Goal: Task Accomplishment & Management: Manage account settings

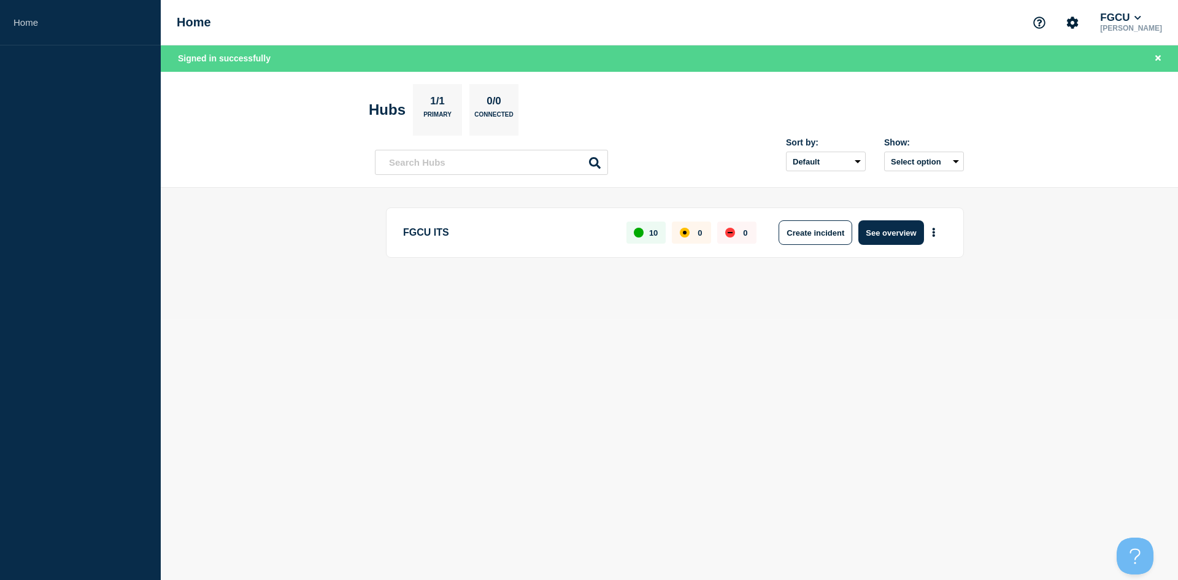
drag, startPoint x: 316, startPoint y: 224, endPoint x: 302, endPoint y: 214, distance: 16.7
click at [316, 223] on main "FGCU ITS 10 0 0 Create incident See overview" at bounding box center [669, 253] width 1017 height 131
click at [37, 21] on link "Home" at bounding box center [80, 22] width 161 height 45
click at [1143, 18] on button "FGCU" at bounding box center [1120, 18] width 46 height 12
click at [1156, 115] on link "User settings" at bounding box center [1136, 117] width 54 height 10
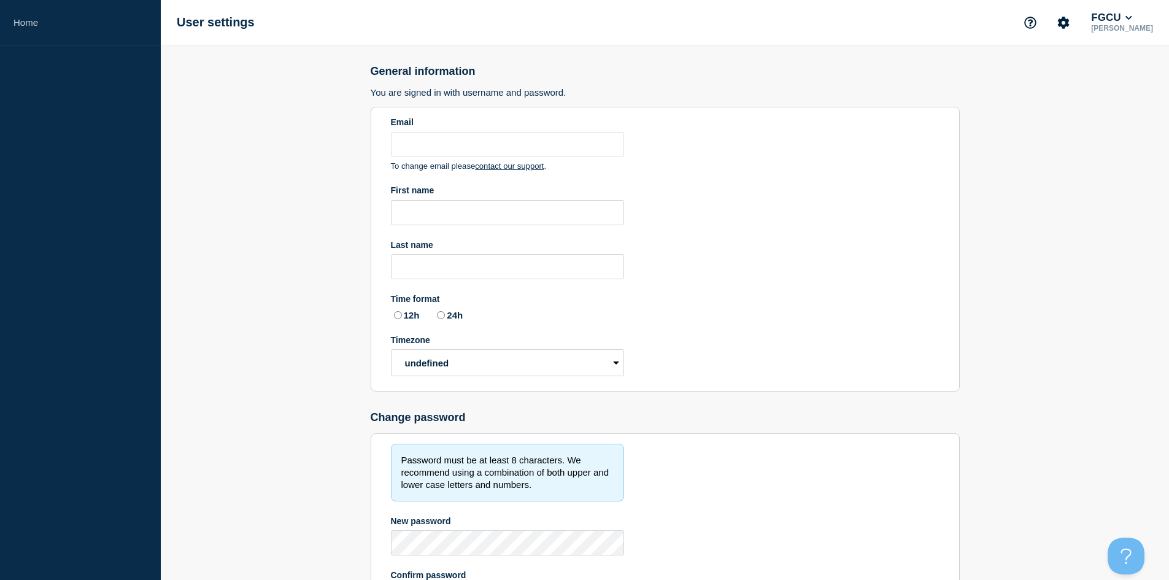
type input "[EMAIL_ADDRESS][DOMAIN_NAME]"
type input "[PERSON_NAME]"
radio input "true"
select select "hub"
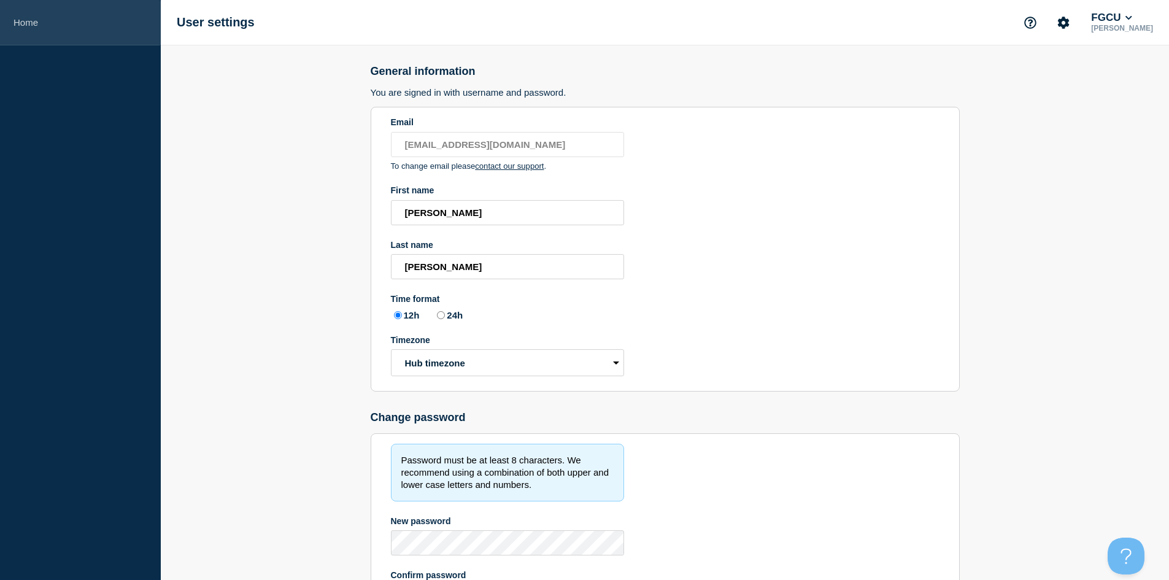
click at [21, 20] on link "Home" at bounding box center [80, 22] width 161 height 45
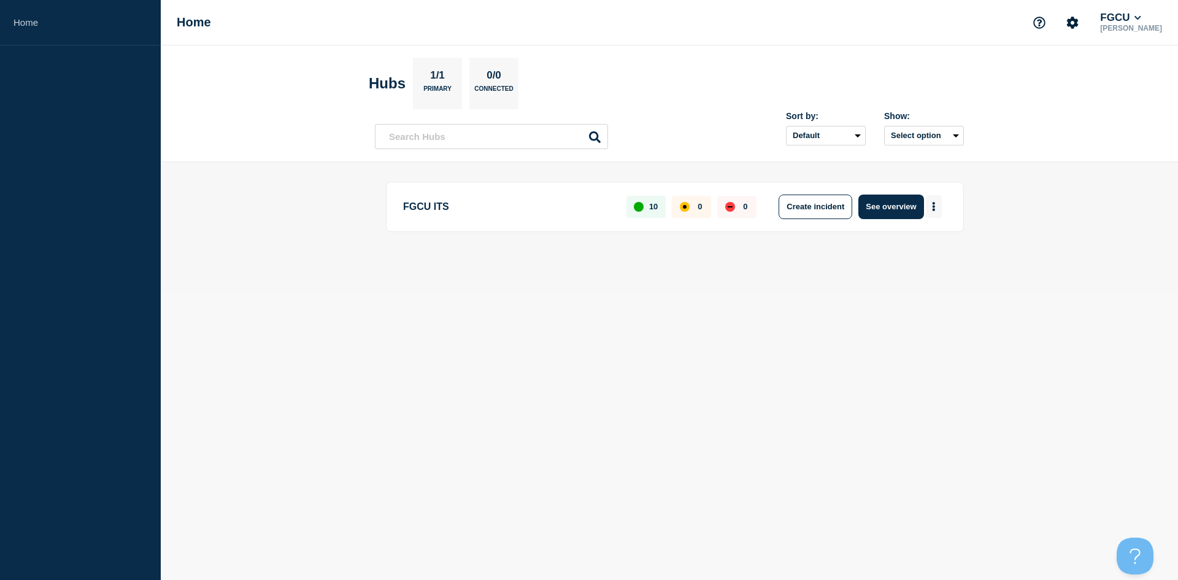
click at [937, 209] on button "More actions" at bounding box center [934, 206] width 16 height 23
click at [905, 210] on button "See overview" at bounding box center [890, 206] width 65 height 25
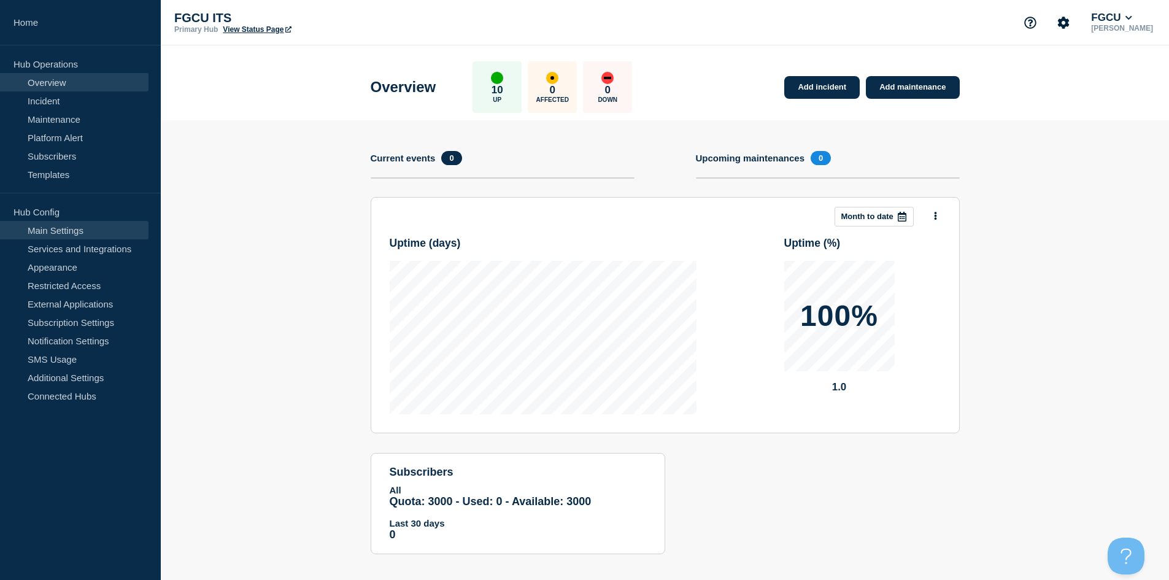
click at [60, 237] on link "Main Settings" at bounding box center [74, 230] width 148 height 18
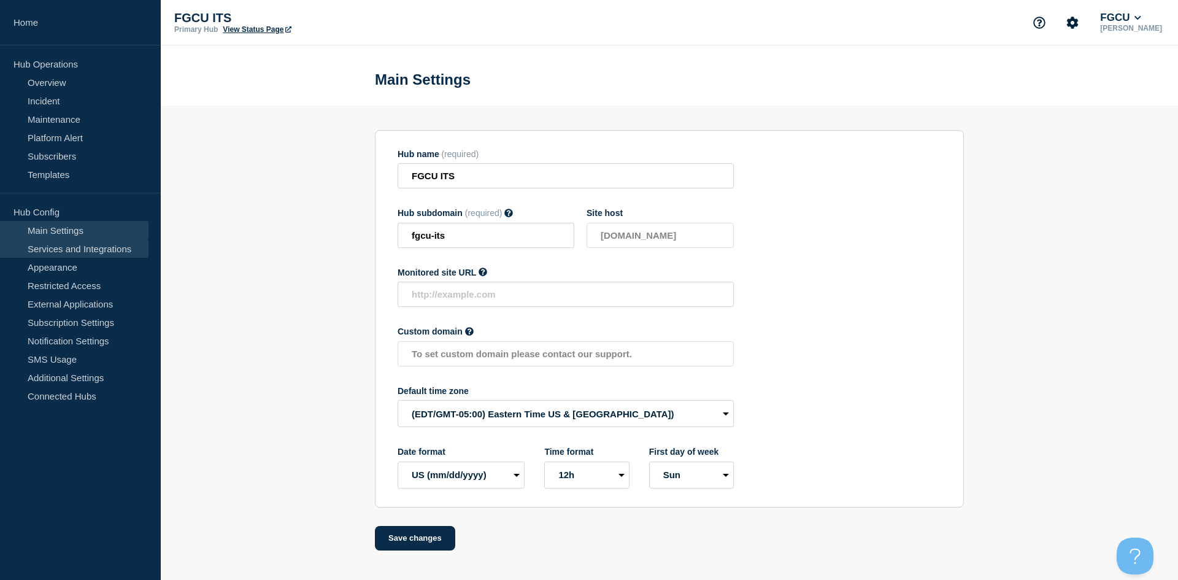
click at [77, 252] on link "Services and Integrations" at bounding box center [74, 248] width 148 height 18
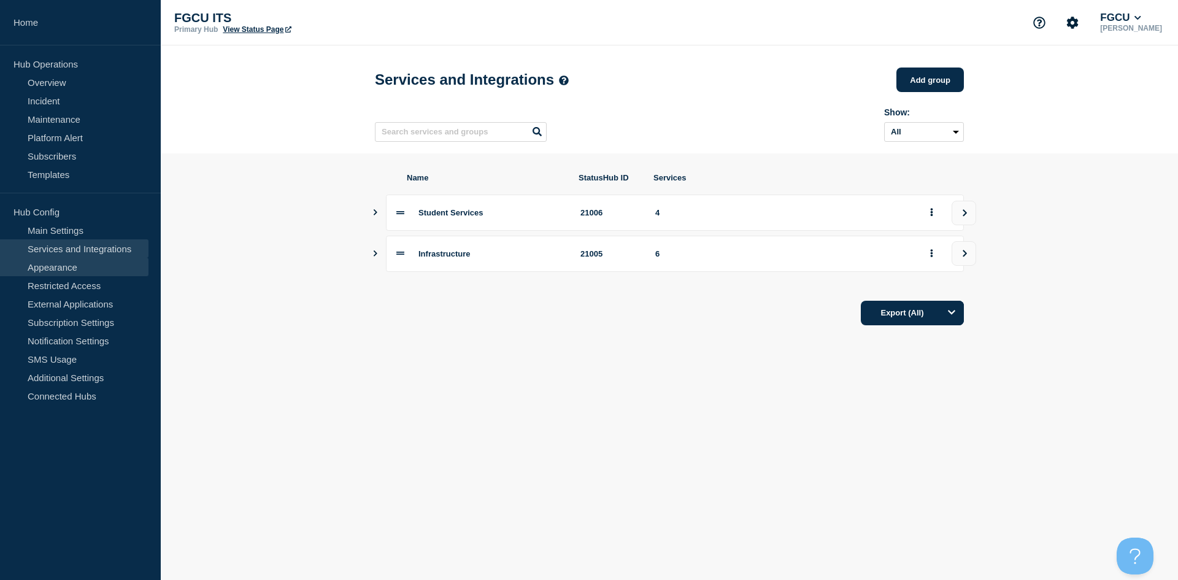
click at [71, 263] on link "Appearance" at bounding box center [74, 267] width 148 height 18
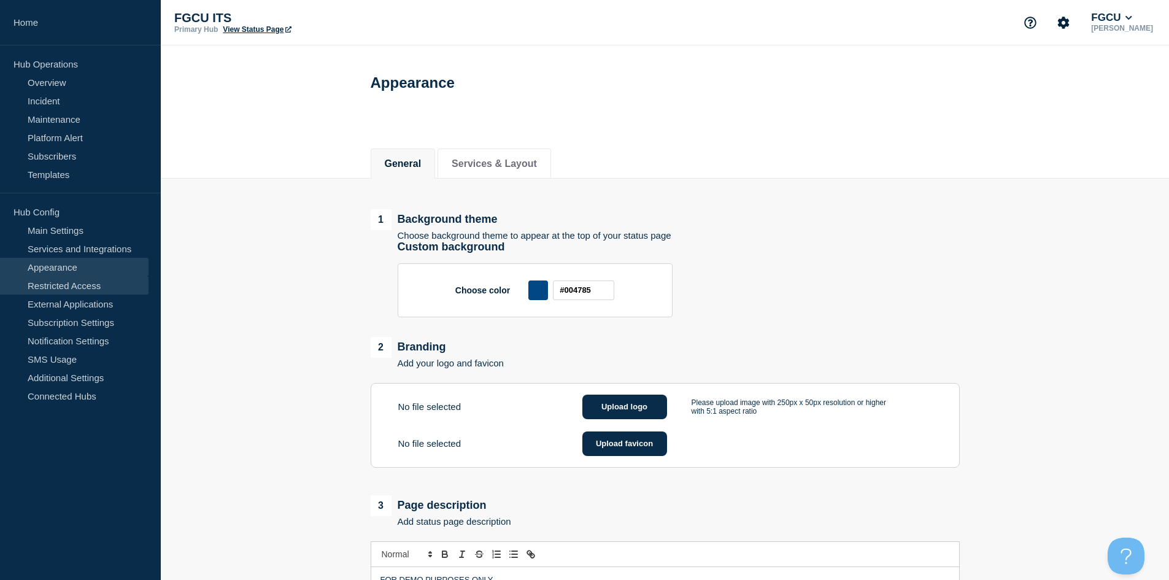
click at [69, 278] on link "Restricted Access" at bounding box center [74, 285] width 148 height 18
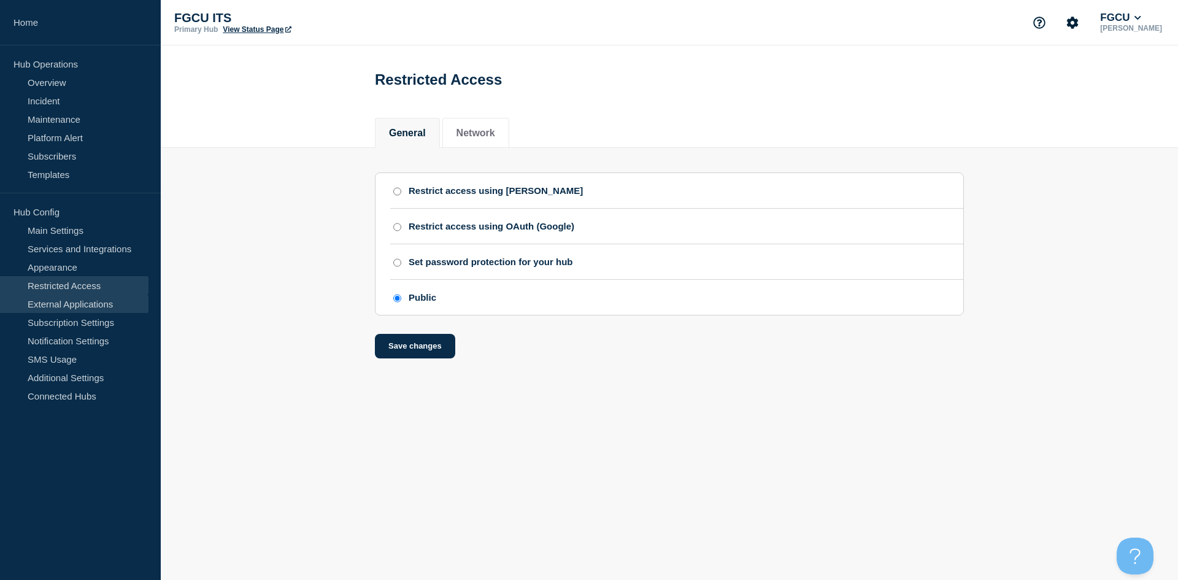
click at [80, 297] on link "External Applications" at bounding box center [74, 303] width 148 height 18
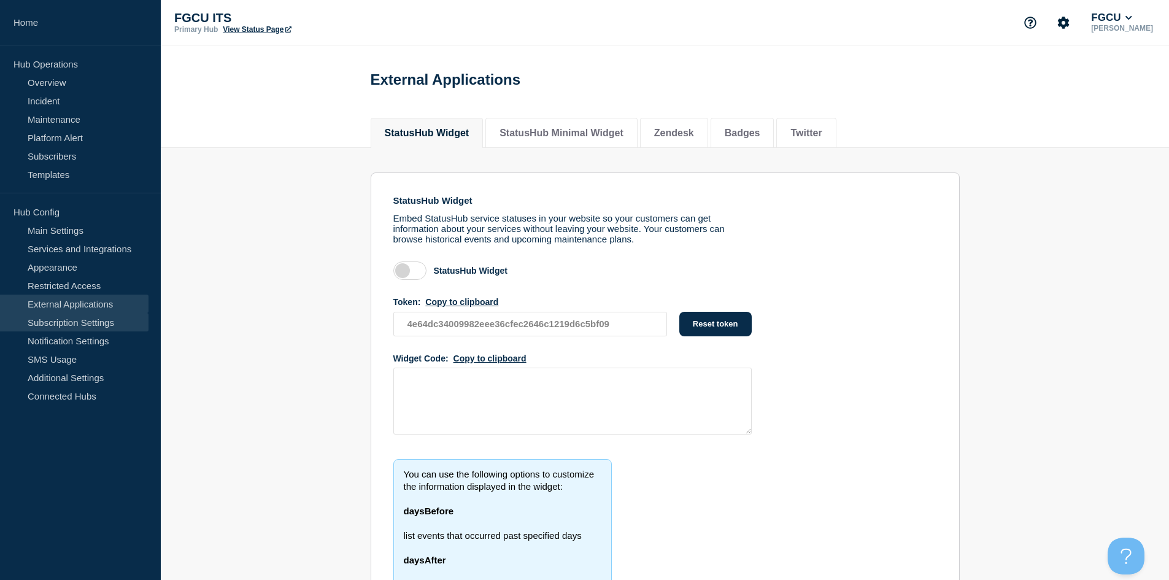
click at [85, 325] on link "Subscription Settings" at bounding box center [74, 322] width 148 height 18
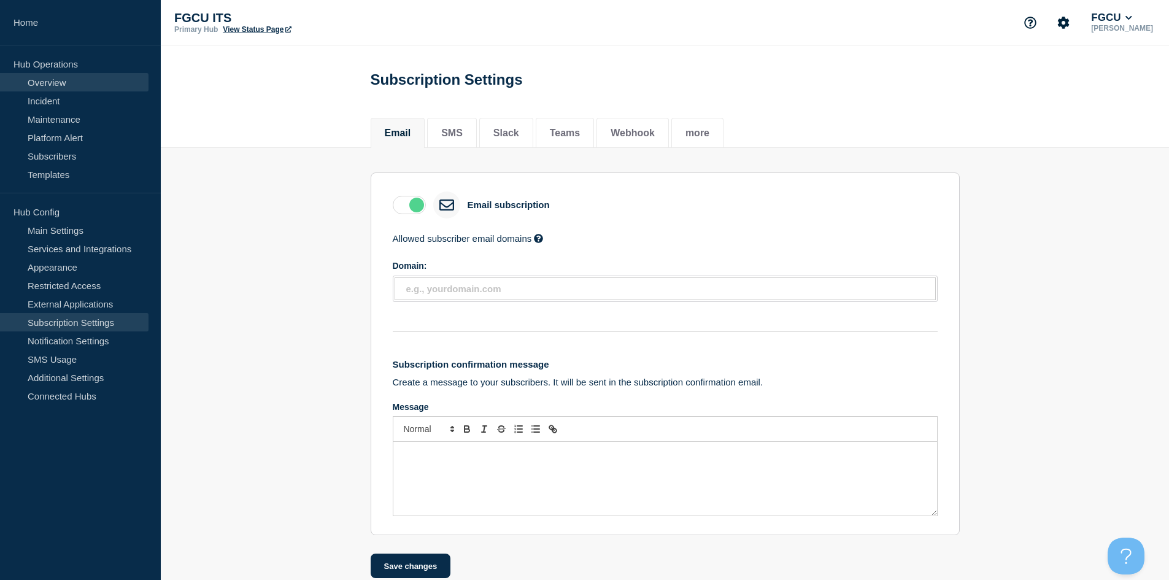
click at [74, 79] on link "Overview" at bounding box center [74, 82] width 148 height 18
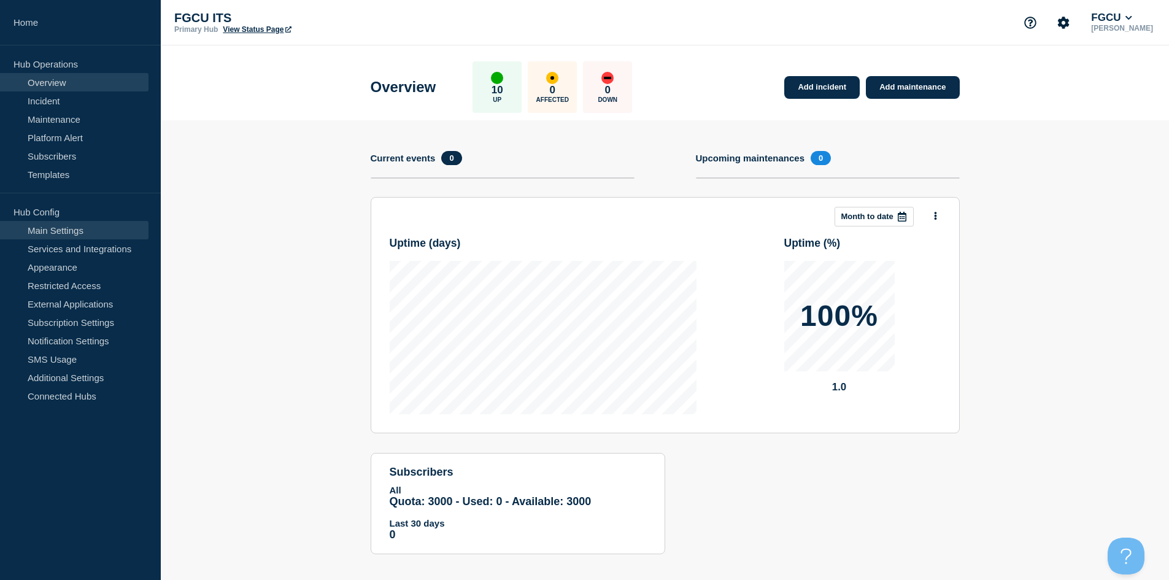
click at [58, 235] on link "Main Settings" at bounding box center [74, 230] width 148 height 18
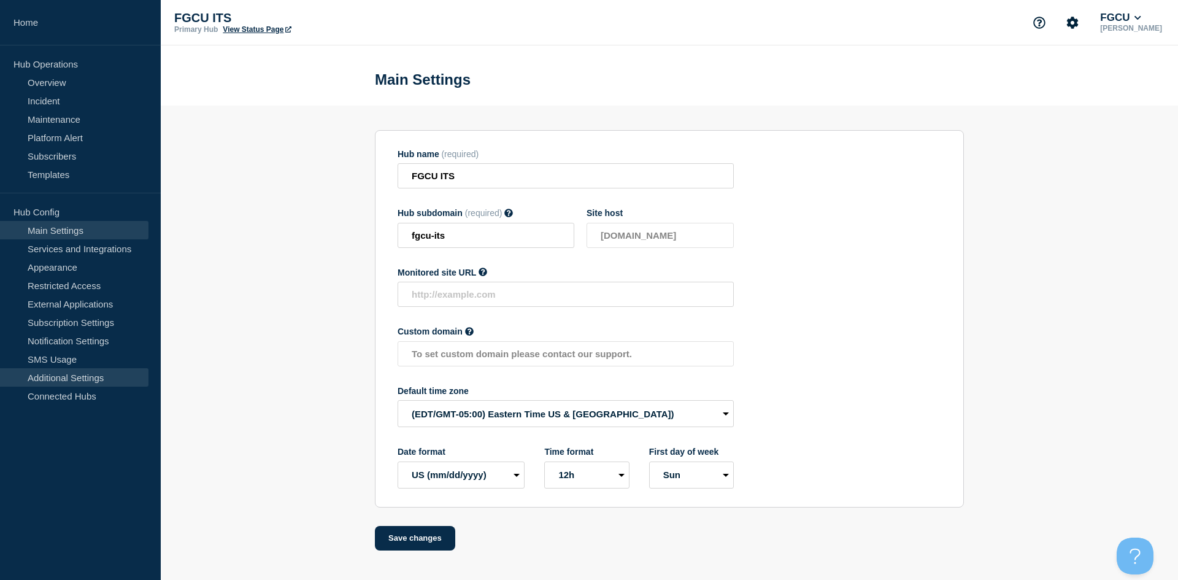
click at [82, 380] on link "Additional Settings" at bounding box center [74, 377] width 148 height 18
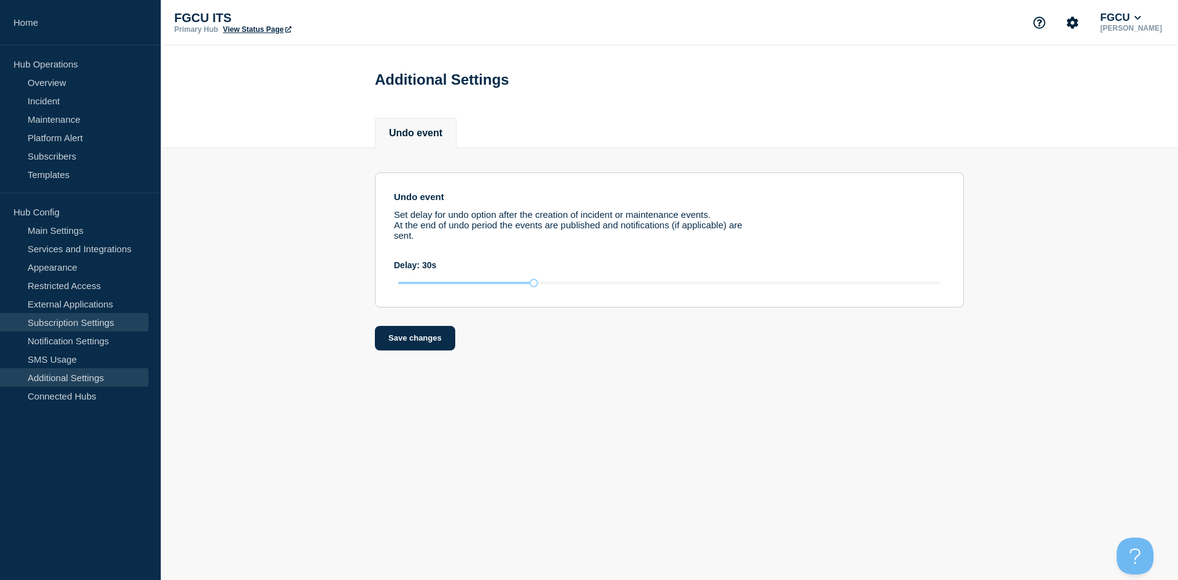
click at [95, 324] on link "Subscription Settings" at bounding box center [74, 322] width 148 height 18
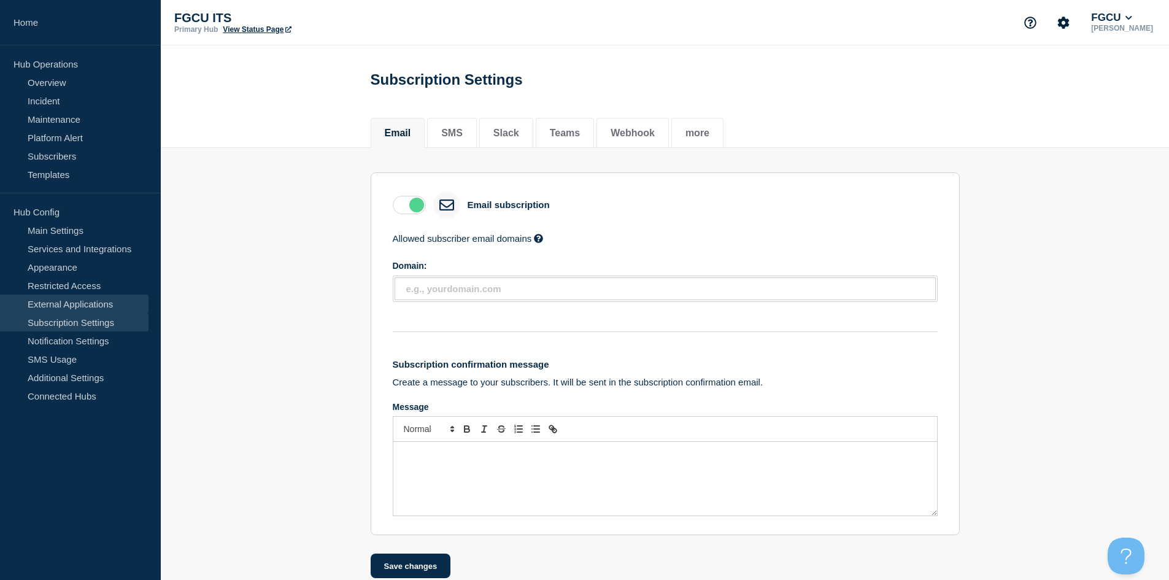
click at [95, 305] on link "External Applications" at bounding box center [74, 303] width 148 height 18
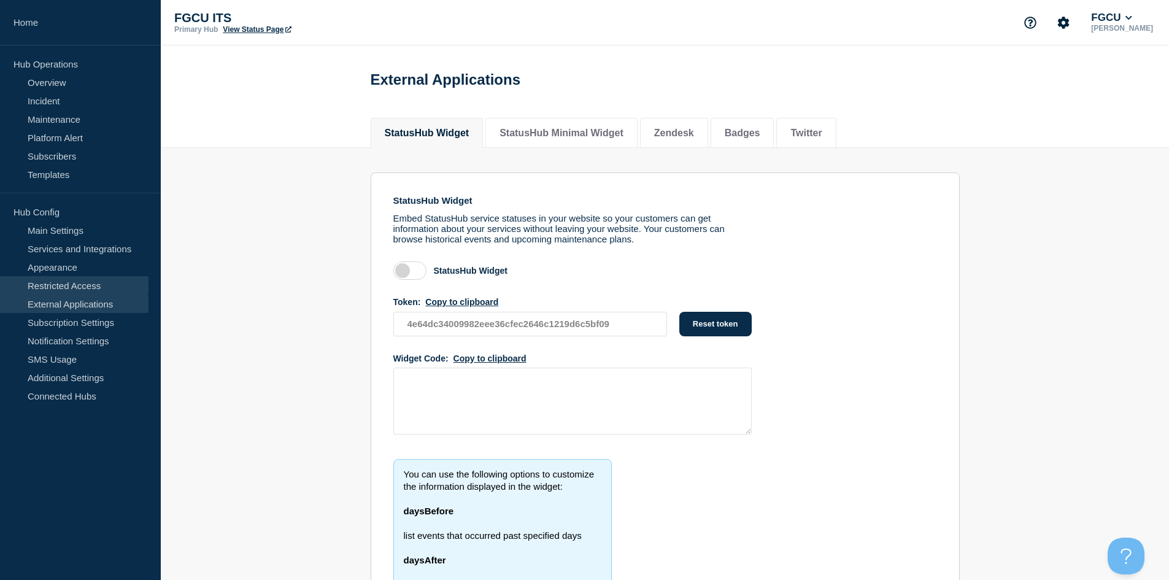
click at [77, 285] on link "Restricted Access" at bounding box center [74, 285] width 148 height 18
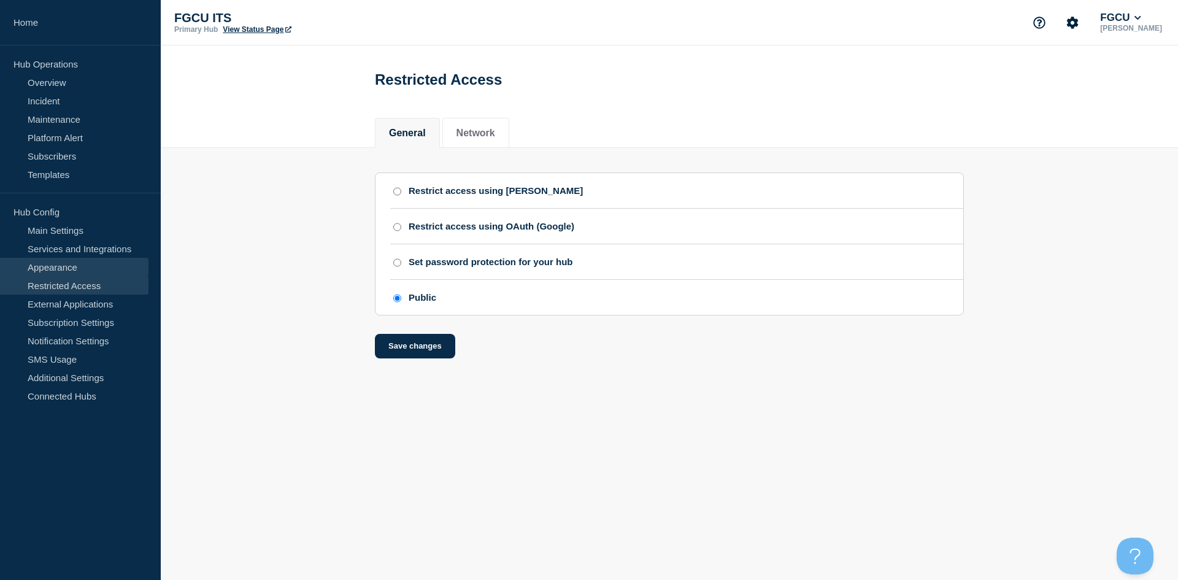
click at [73, 269] on link "Appearance" at bounding box center [74, 267] width 148 height 18
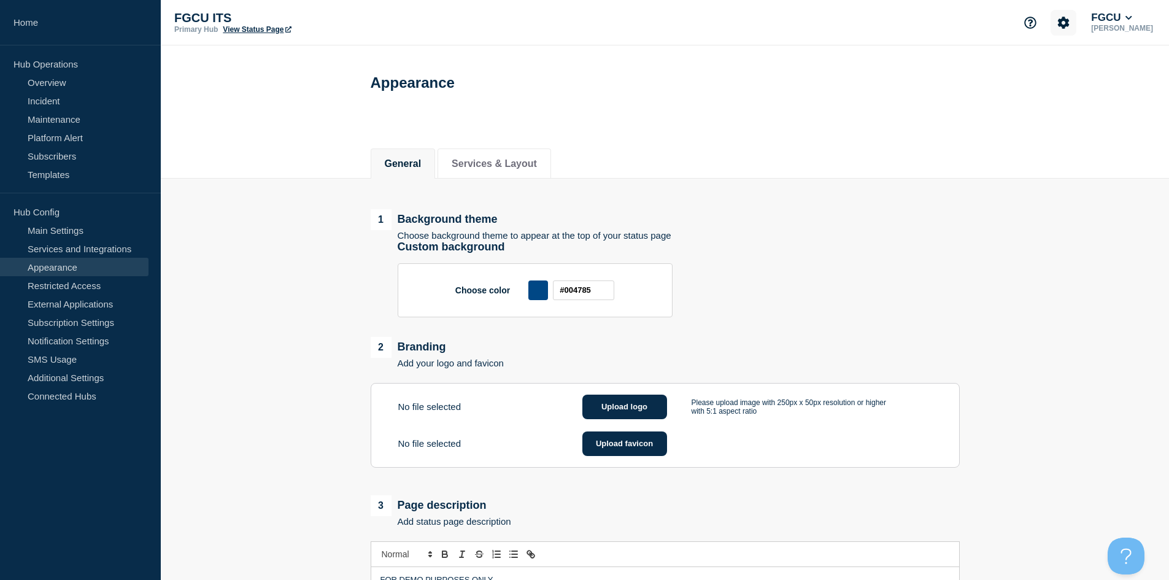
click at [1069, 19] on icon "Account settings" at bounding box center [1064, 23] width 12 height 12
click at [1073, 71] on link "Team Members" at bounding box center [1076, 72] width 63 height 10
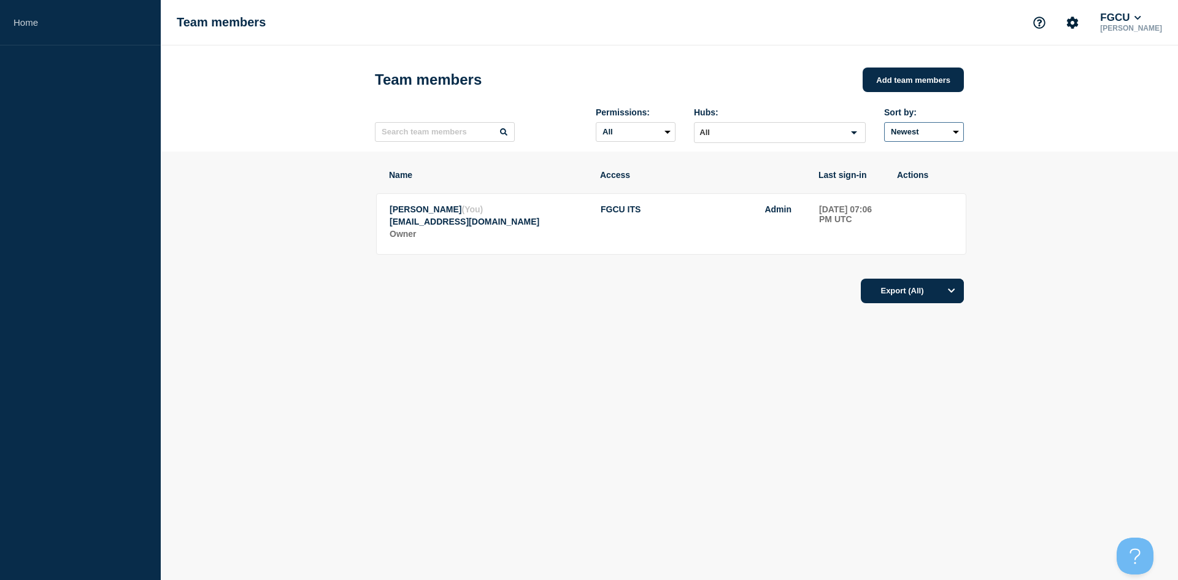
click at [922, 134] on select "Newest Oldest" at bounding box center [924, 132] width 80 height 20
click at [923, 134] on select "Newest Oldest" at bounding box center [924, 132] width 80 height 20
click at [648, 137] on select "All Admin" at bounding box center [636, 132] width 80 height 20
click at [398, 148] on div "Permissions: All Admin Hubs: All Loading... Sort by: Newest Oldest" at bounding box center [669, 124] width 589 height 53
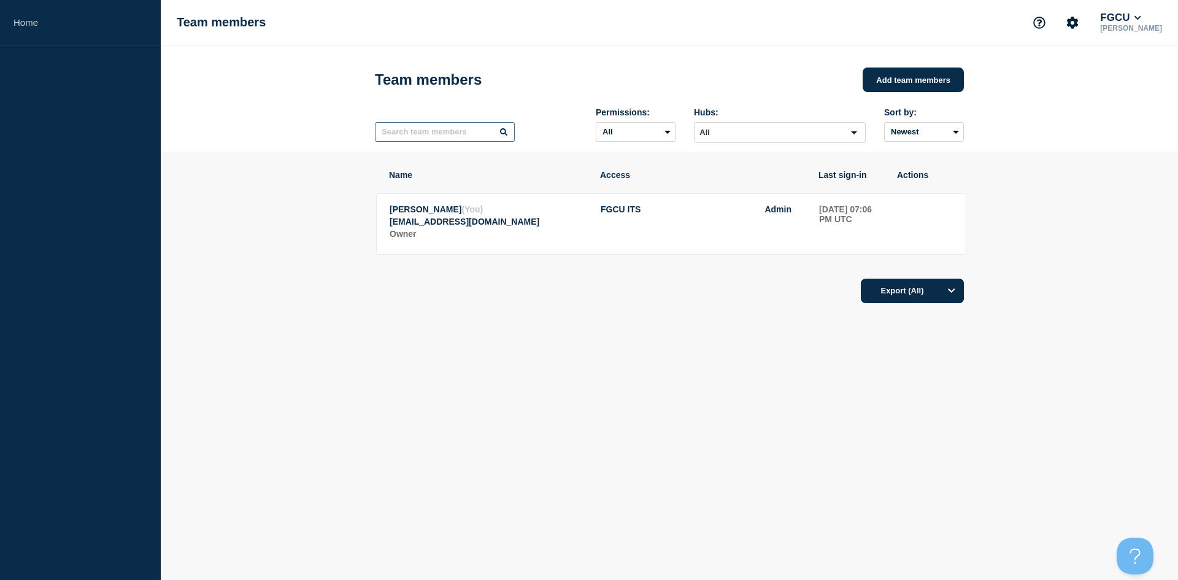
click at [400, 142] on input "text" at bounding box center [445, 132] width 140 height 20
click at [903, 81] on button "Add team members" at bounding box center [912, 79] width 101 height 25
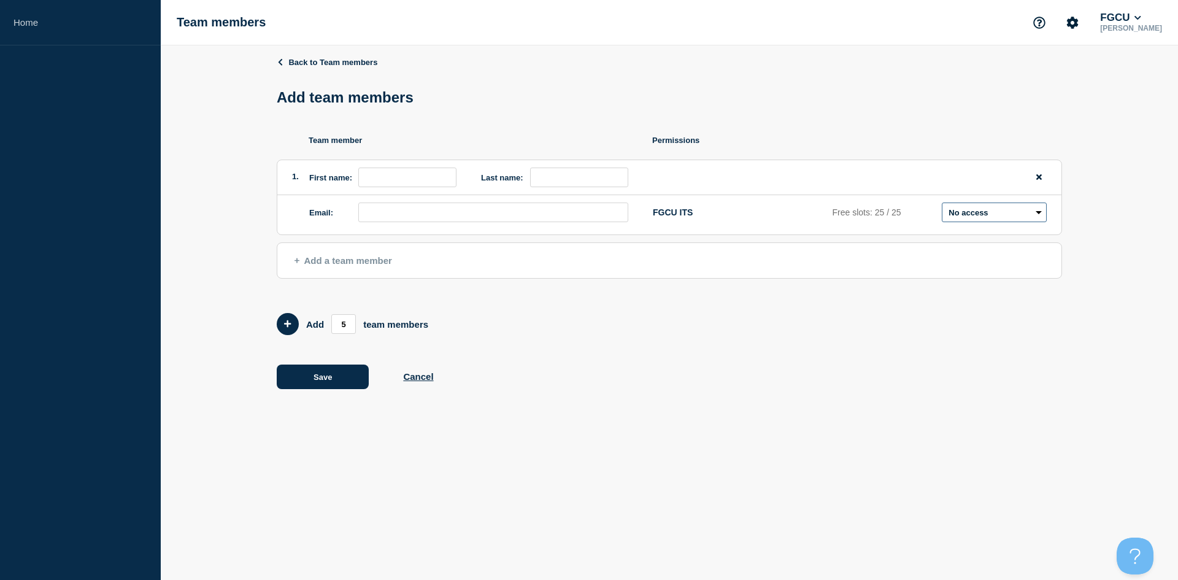
click at [978, 220] on select "Admin Manager Editor No access" at bounding box center [994, 212] width 105 height 20
click at [365, 177] on input "first name" at bounding box center [407, 177] width 98 height 20
type input "[PERSON_NAME]"
click at [387, 217] on input "email" at bounding box center [493, 212] width 270 height 20
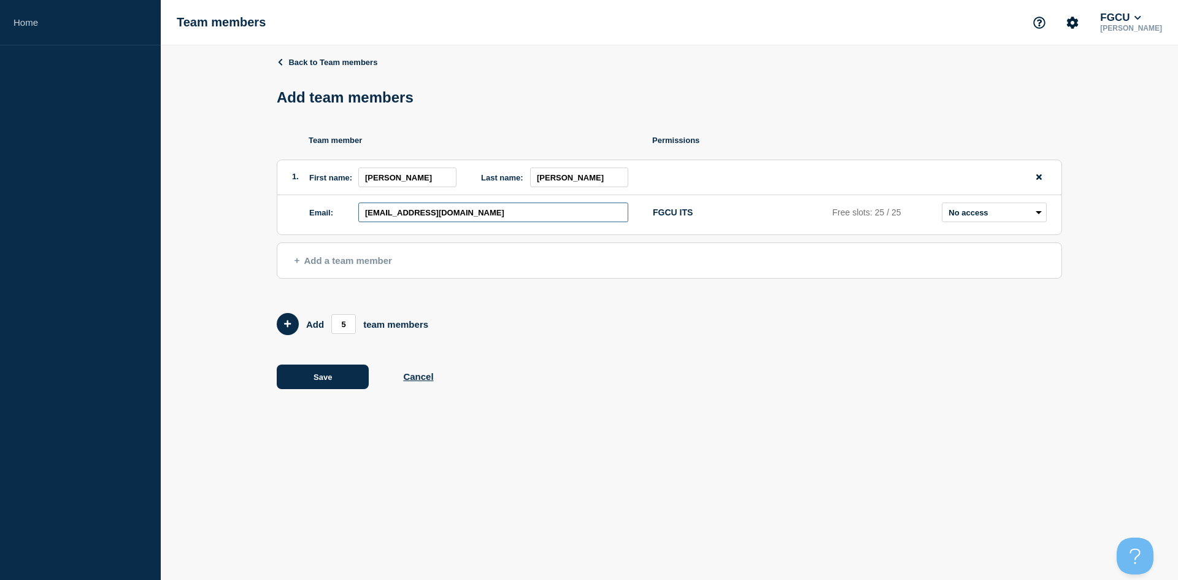
type input "[EMAIL_ADDRESS][DOMAIN_NAME]"
click at [423, 378] on button "Cancel" at bounding box center [418, 376] width 30 height 10
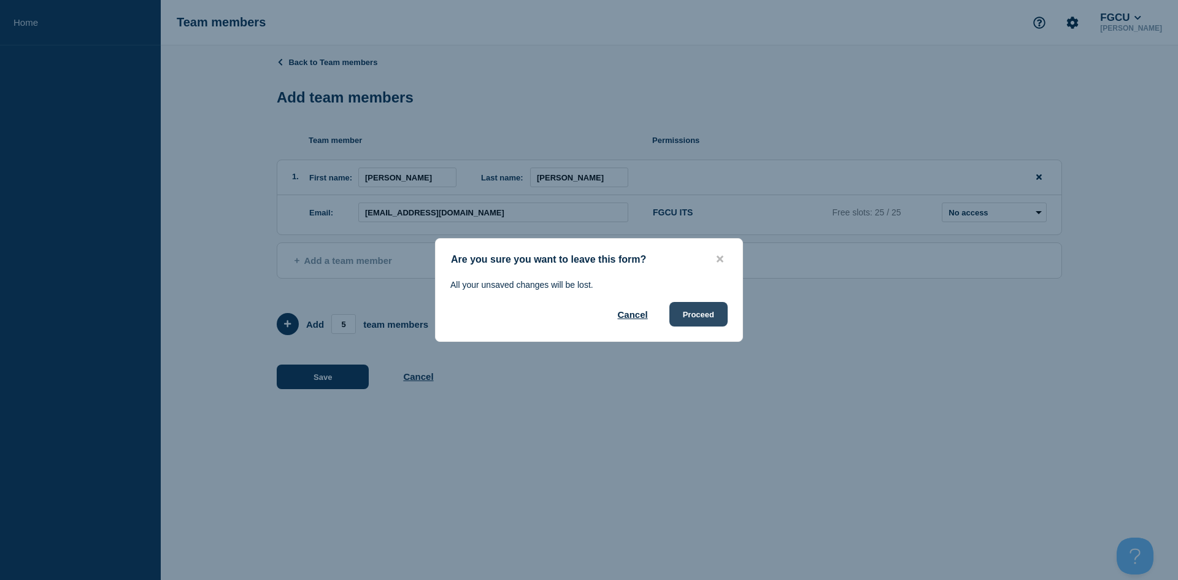
click at [707, 318] on button "Proceed" at bounding box center [698, 314] width 58 height 25
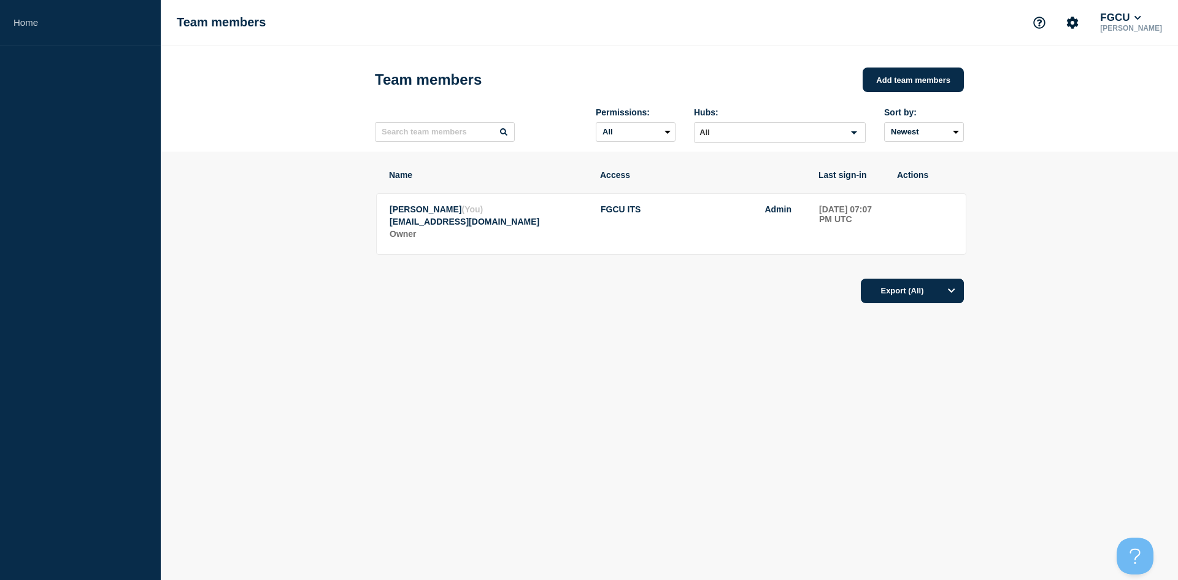
click at [447, 463] on body "Home Team members FGCU [PERSON_NAME] Team members Add team members Permissions:…" at bounding box center [589, 290] width 1178 height 580
